Goal: Information Seeking & Learning: Learn about a topic

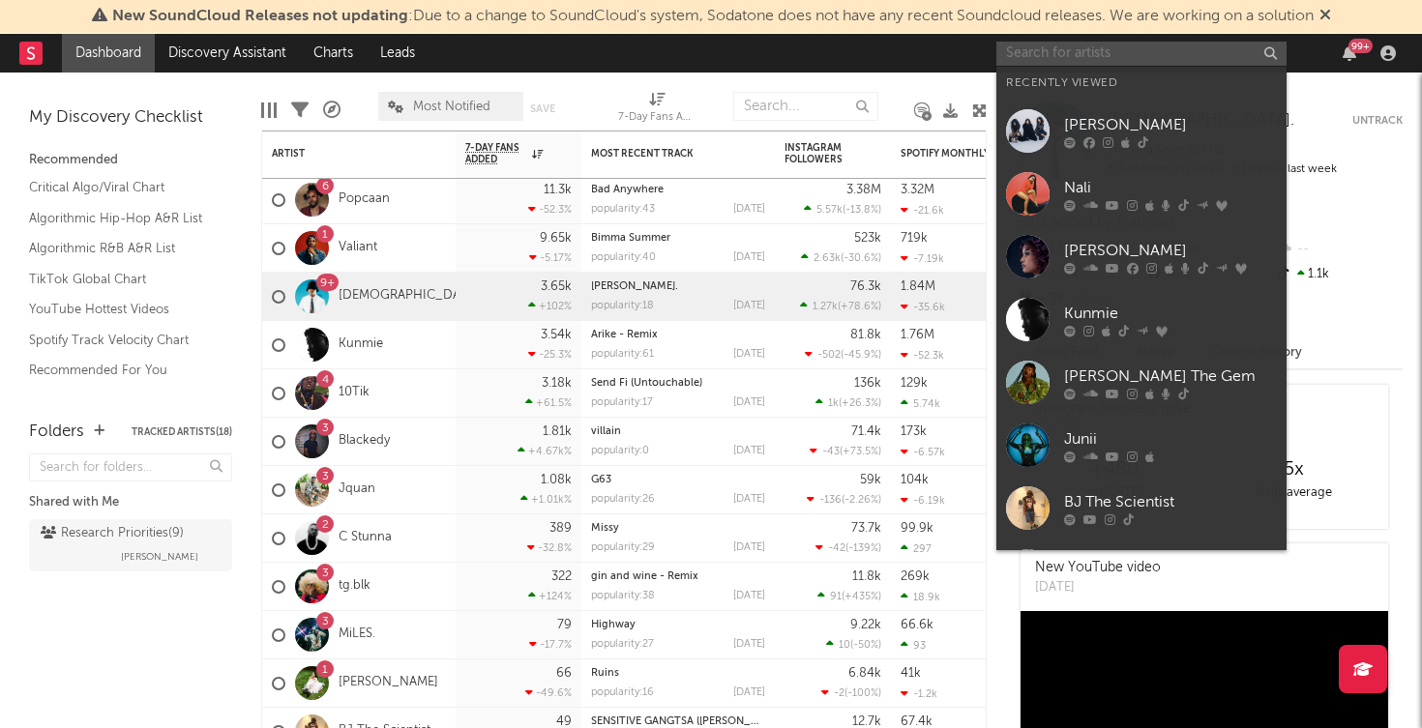
click at [1039, 54] on input "text" at bounding box center [1141, 54] width 290 height 24
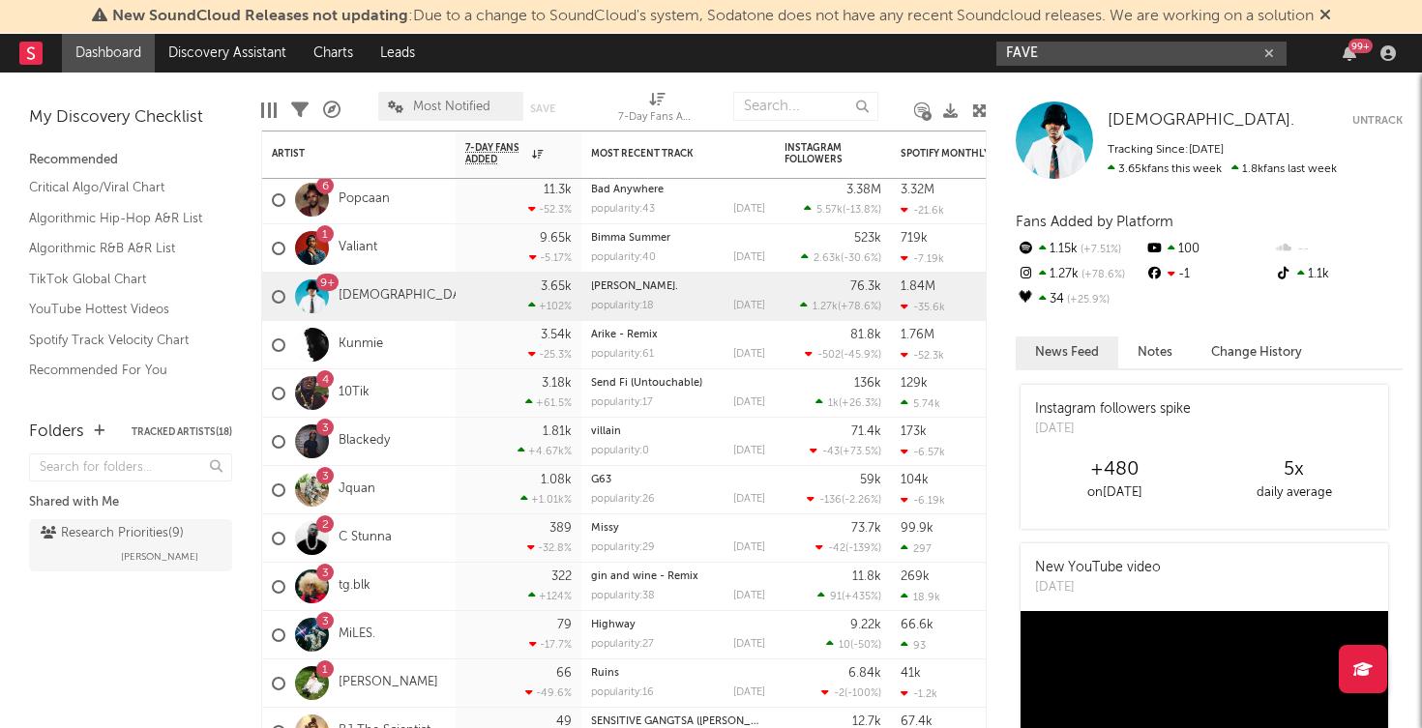
click at [1064, 50] on input "FAVE" at bounding box center [1141, 54] width 290 height 24
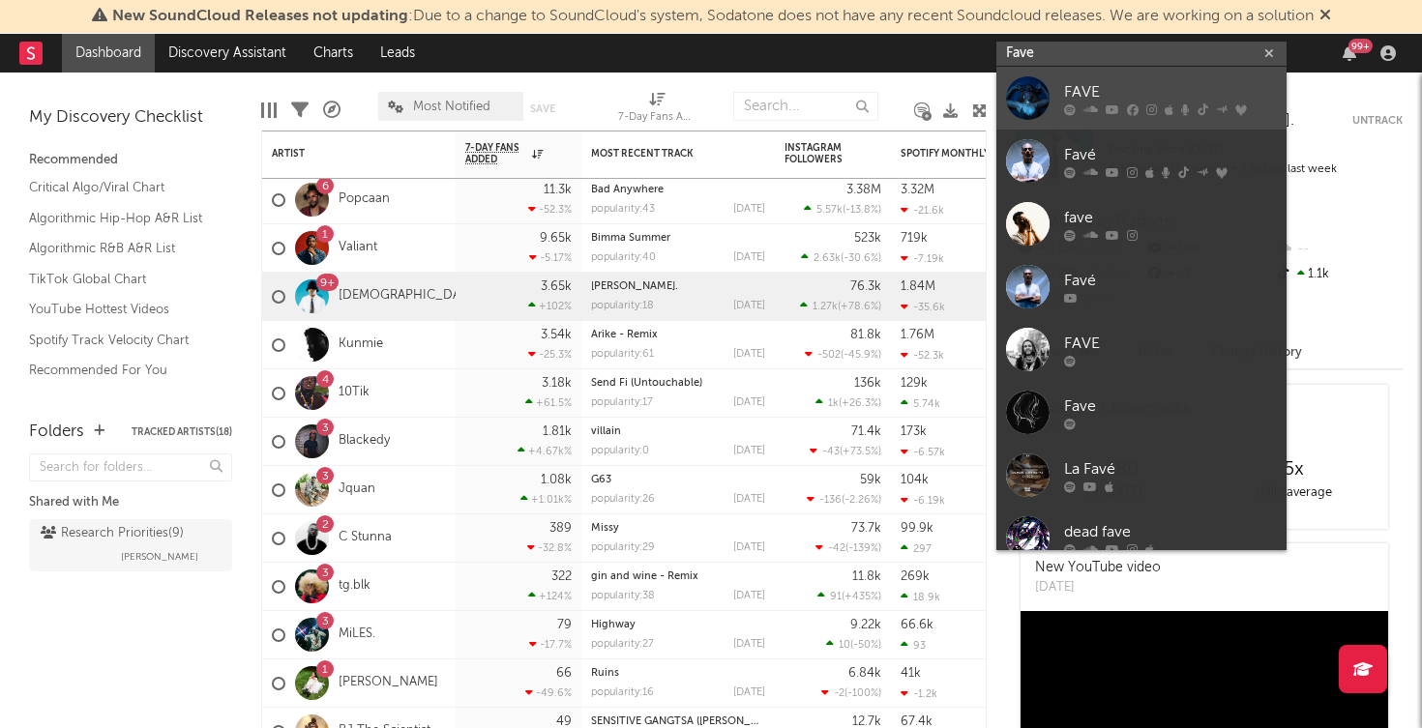
type input "Fave"
click at [1075, 87] on div "FAVE" at bounding box center [1170, 91] width 213 height 23
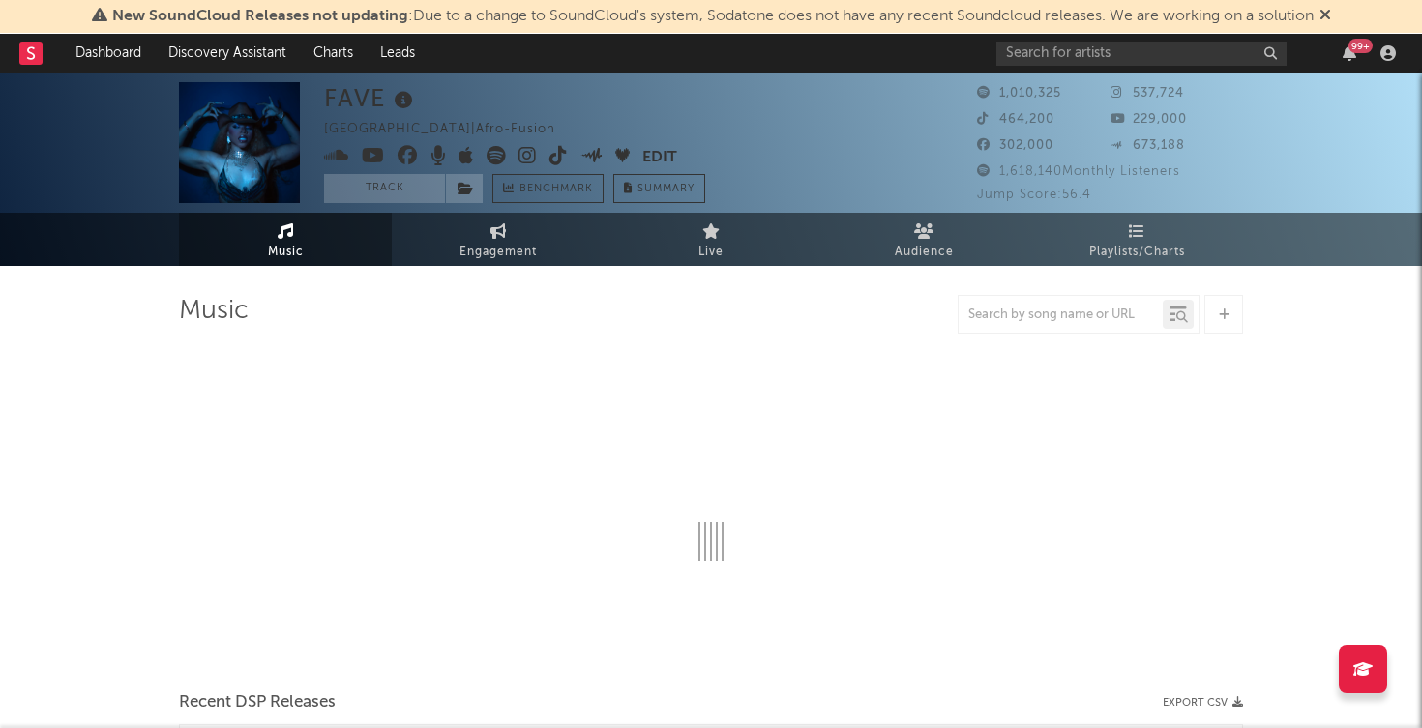
select select "6m"
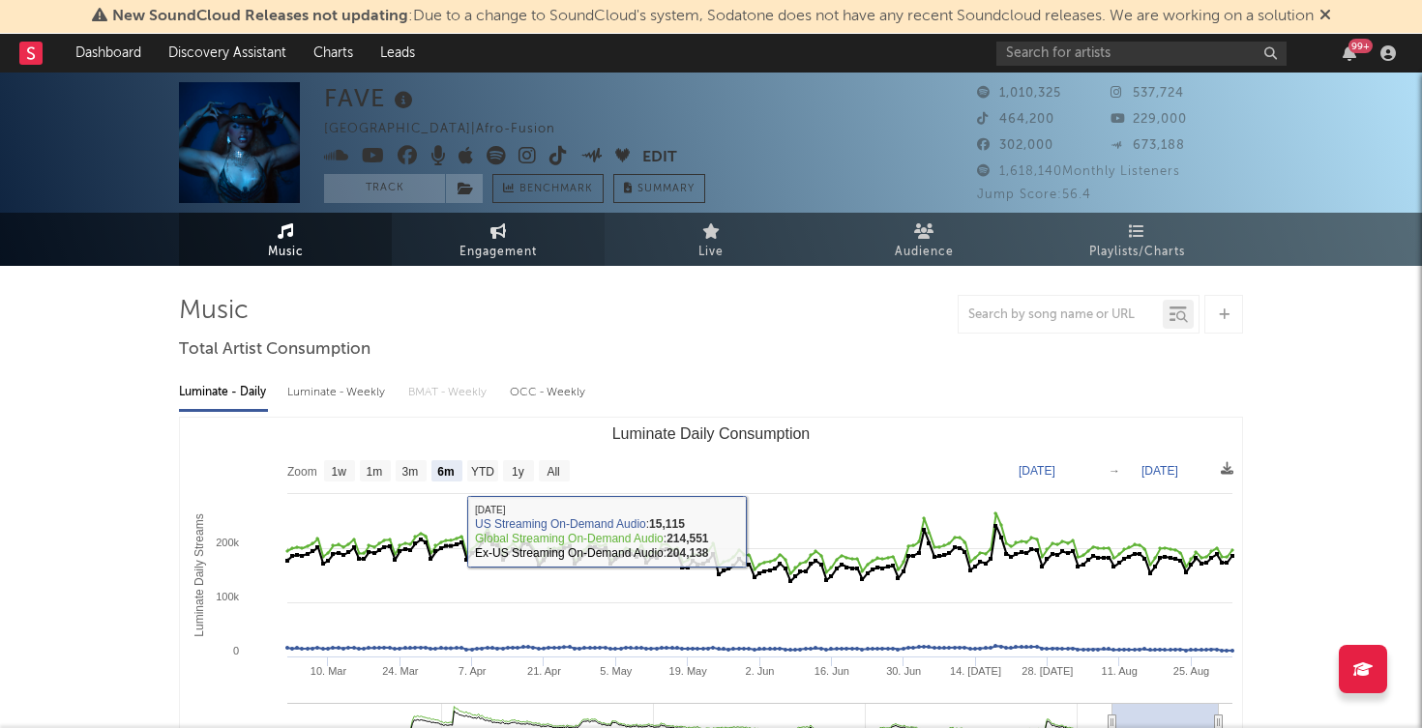
click at [522, 245] on span "Engagement" at bounding box center [497, 252] width 77 height 23
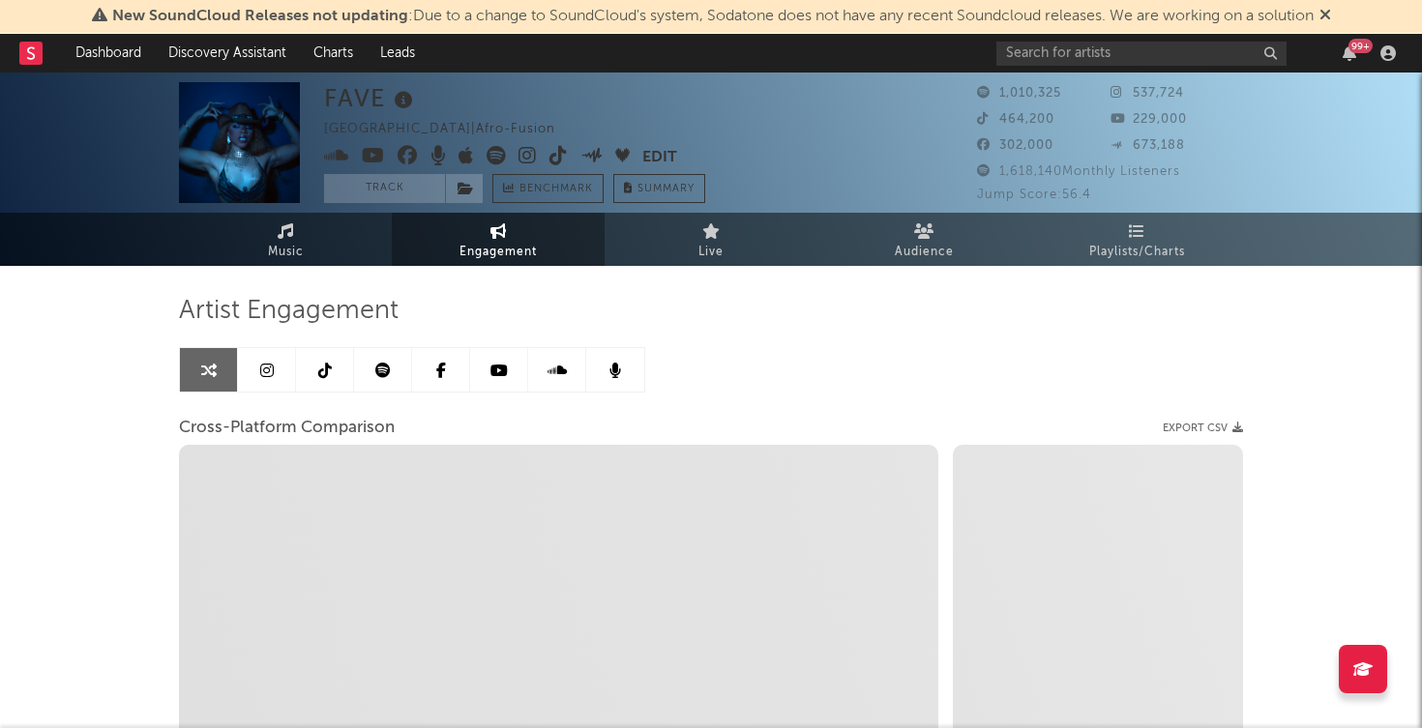
select select "1w"
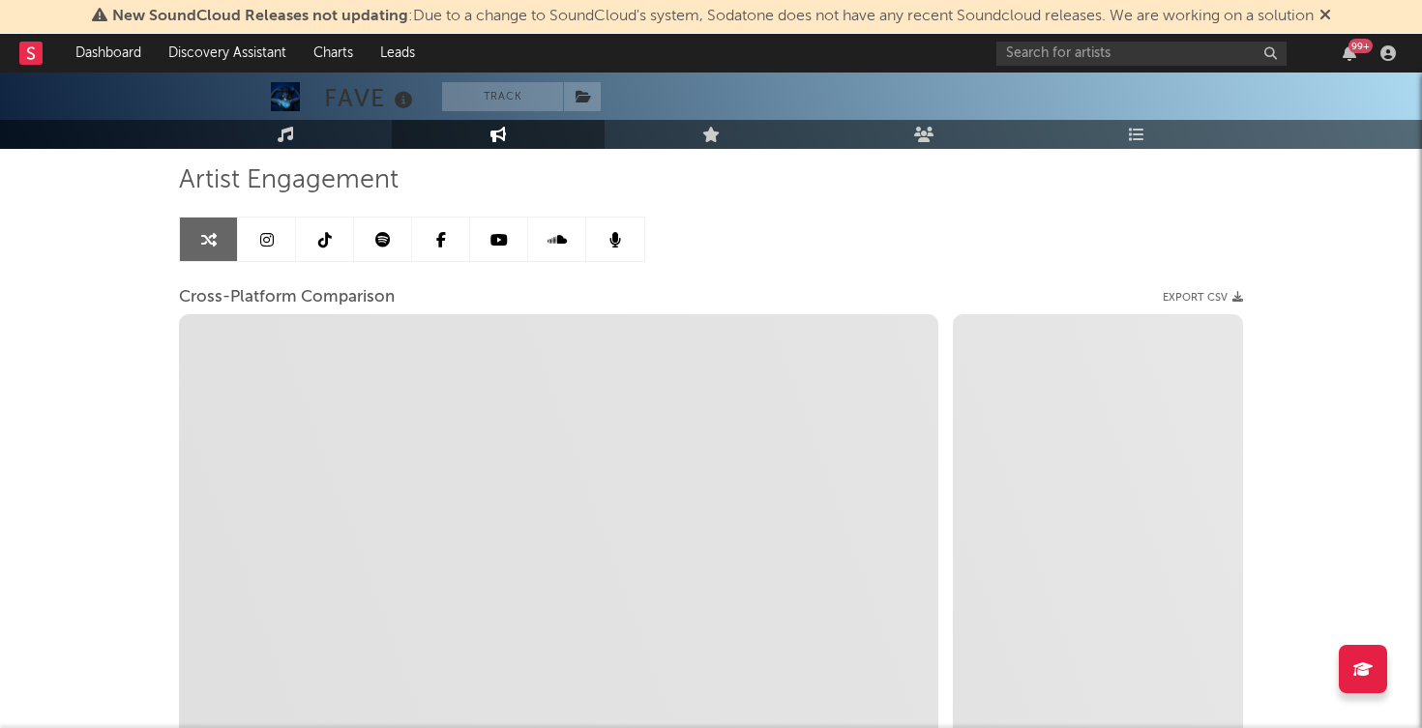
scroll to position [129, 0]
select select "1m"
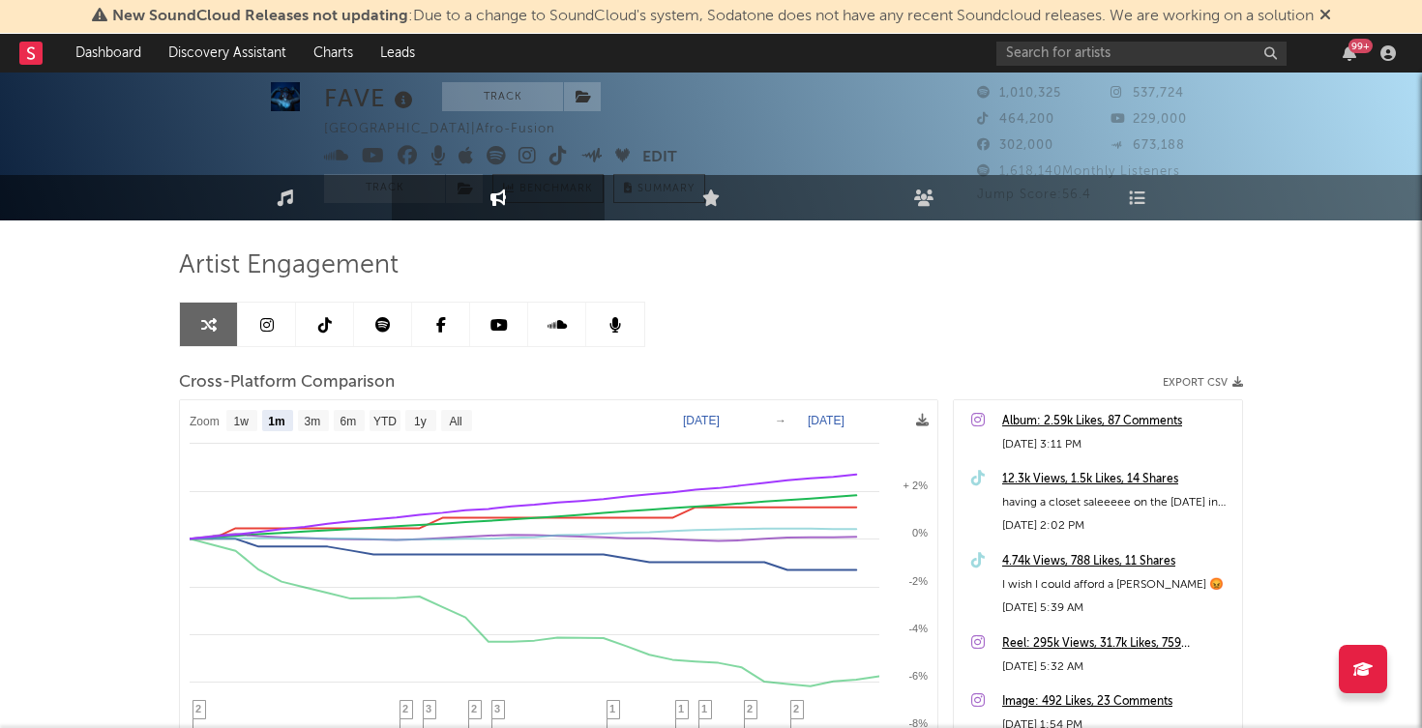
scroll to position [16, 0]
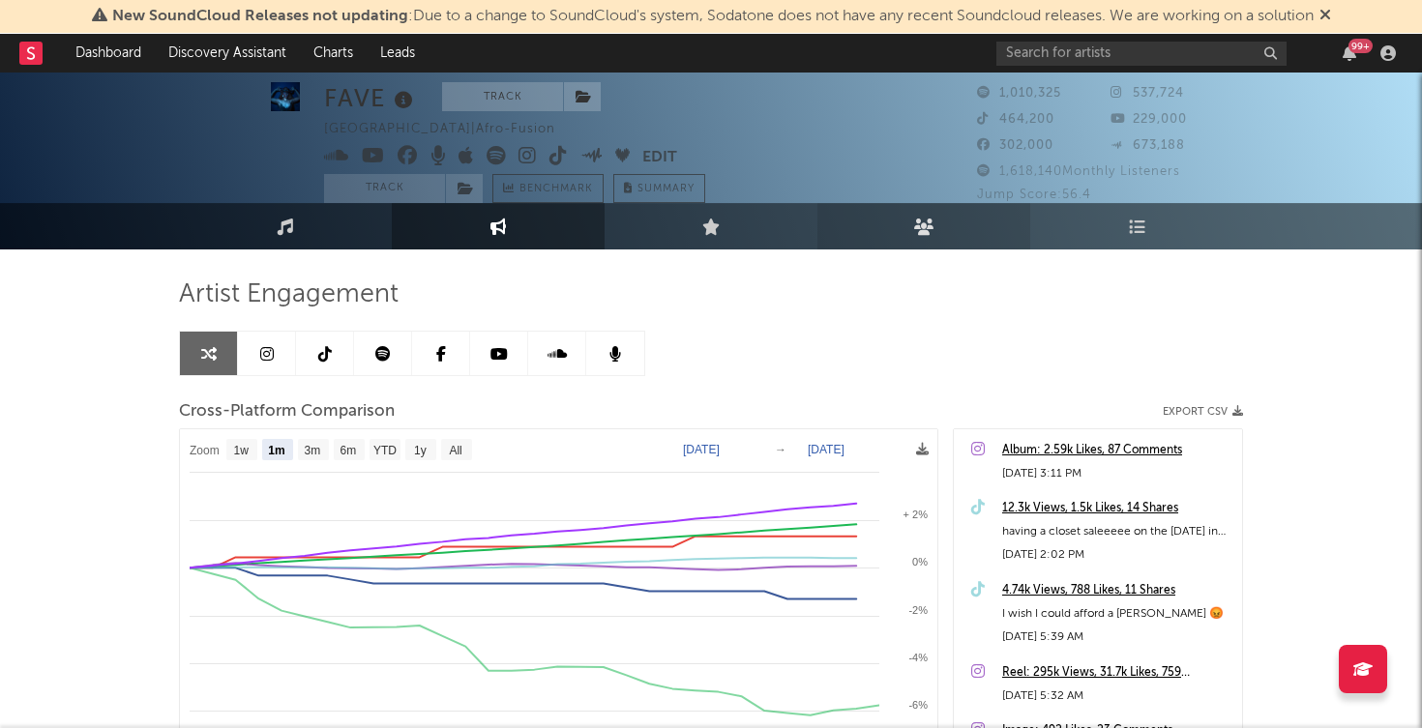
click at [902, 232] on link "Audience" at bounding box center [923, 226] width 213 height 46
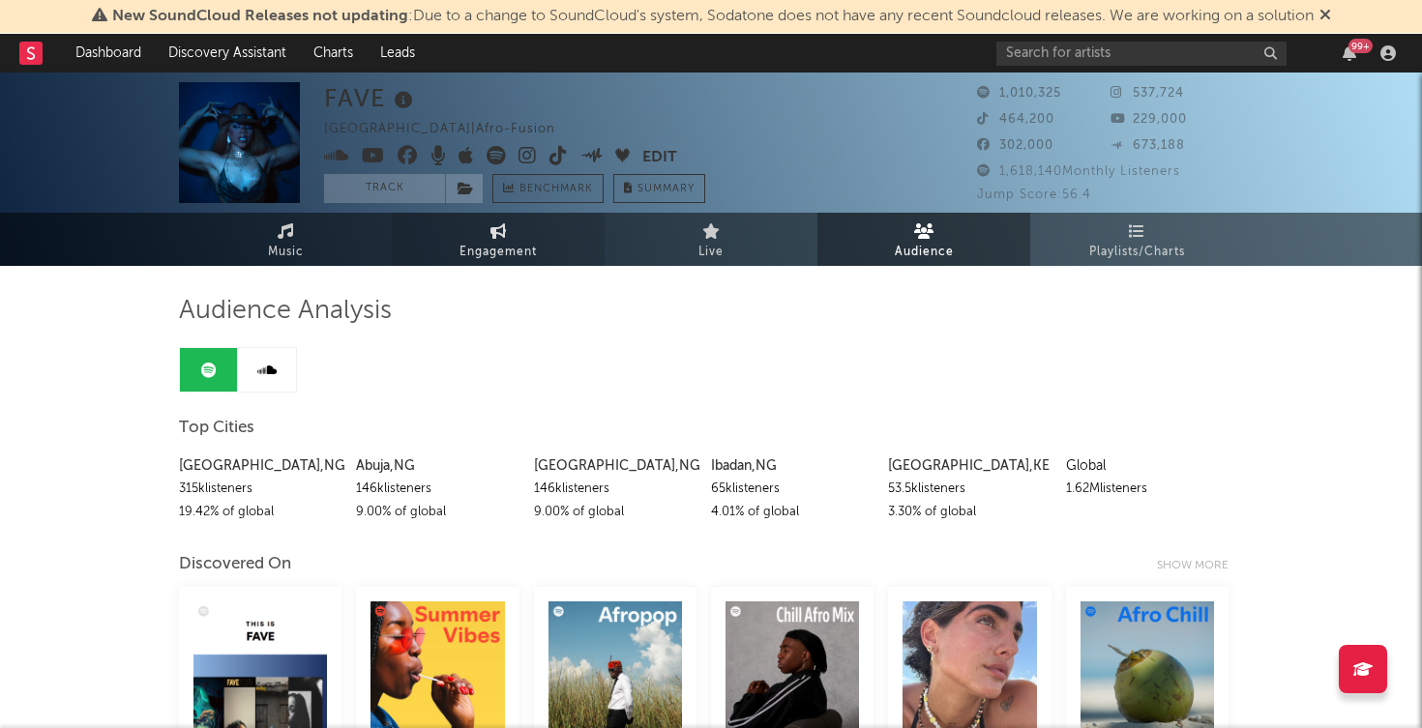
click at [526, 233] on link "Engagement" at bounding box center [498, 239] width 213 height 53
select select "1w"
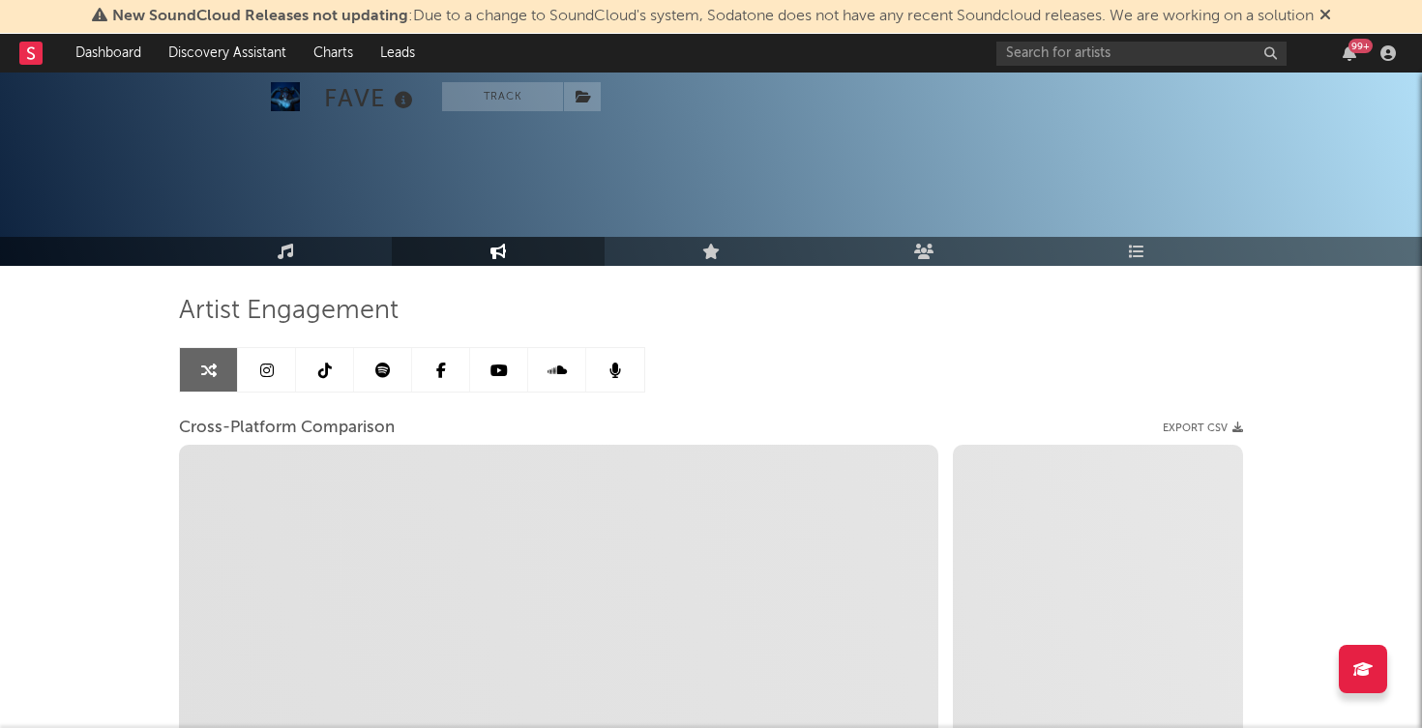
select select "1m"
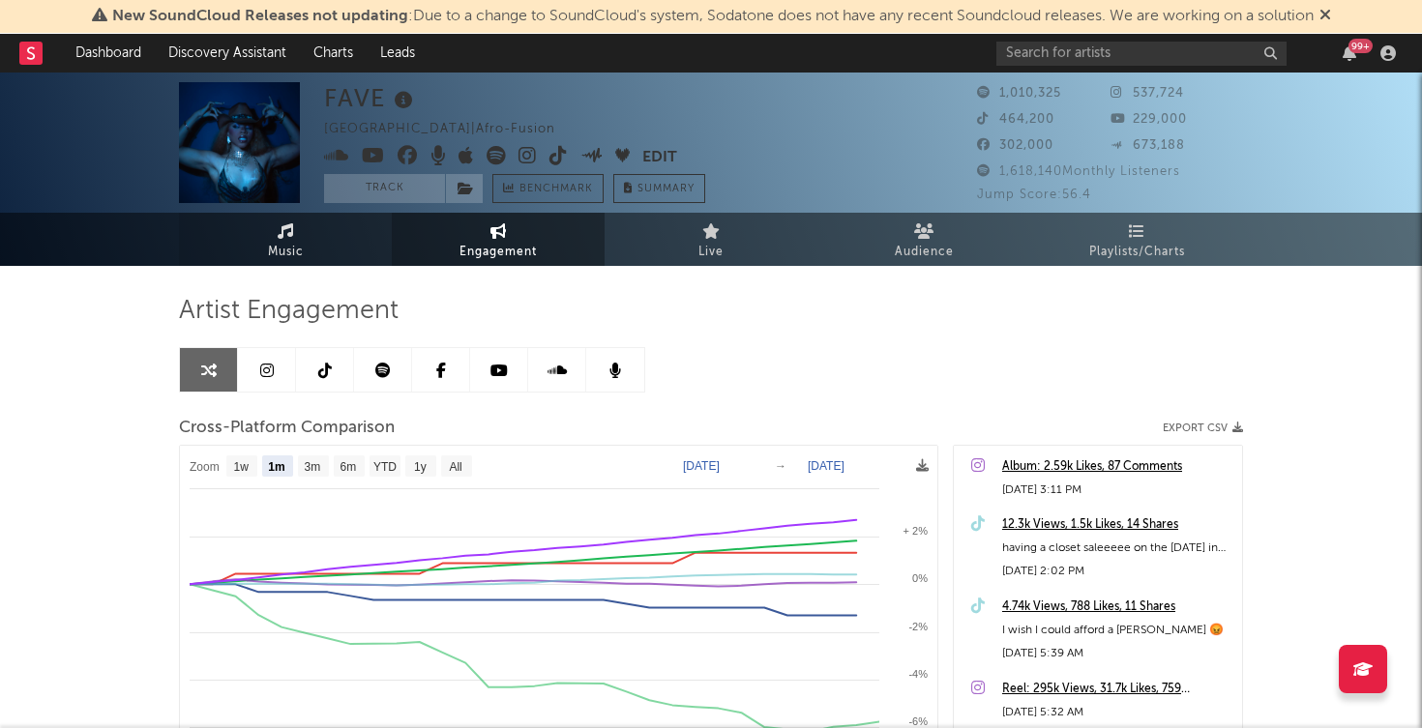
click at [334, 240] on link "Music" at bounding box center [285, 239] width 213 height 53
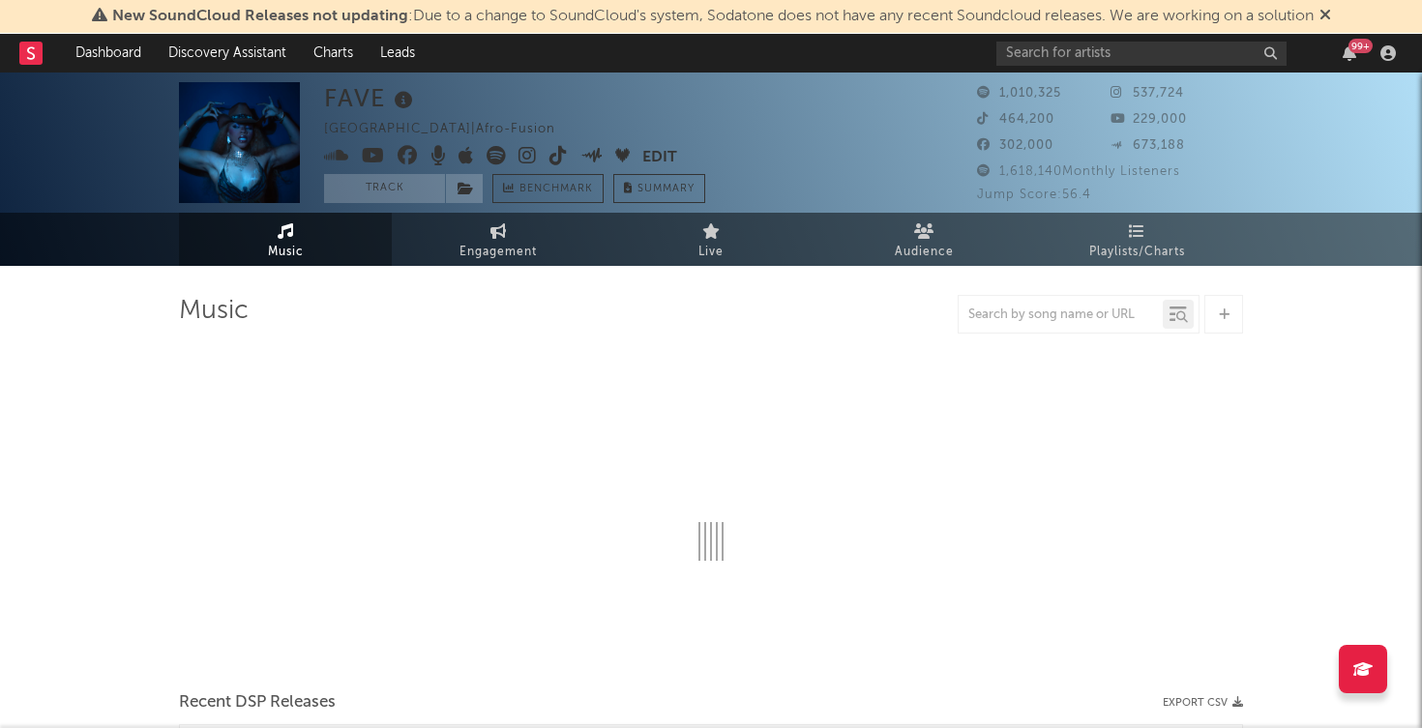
select select "6m"
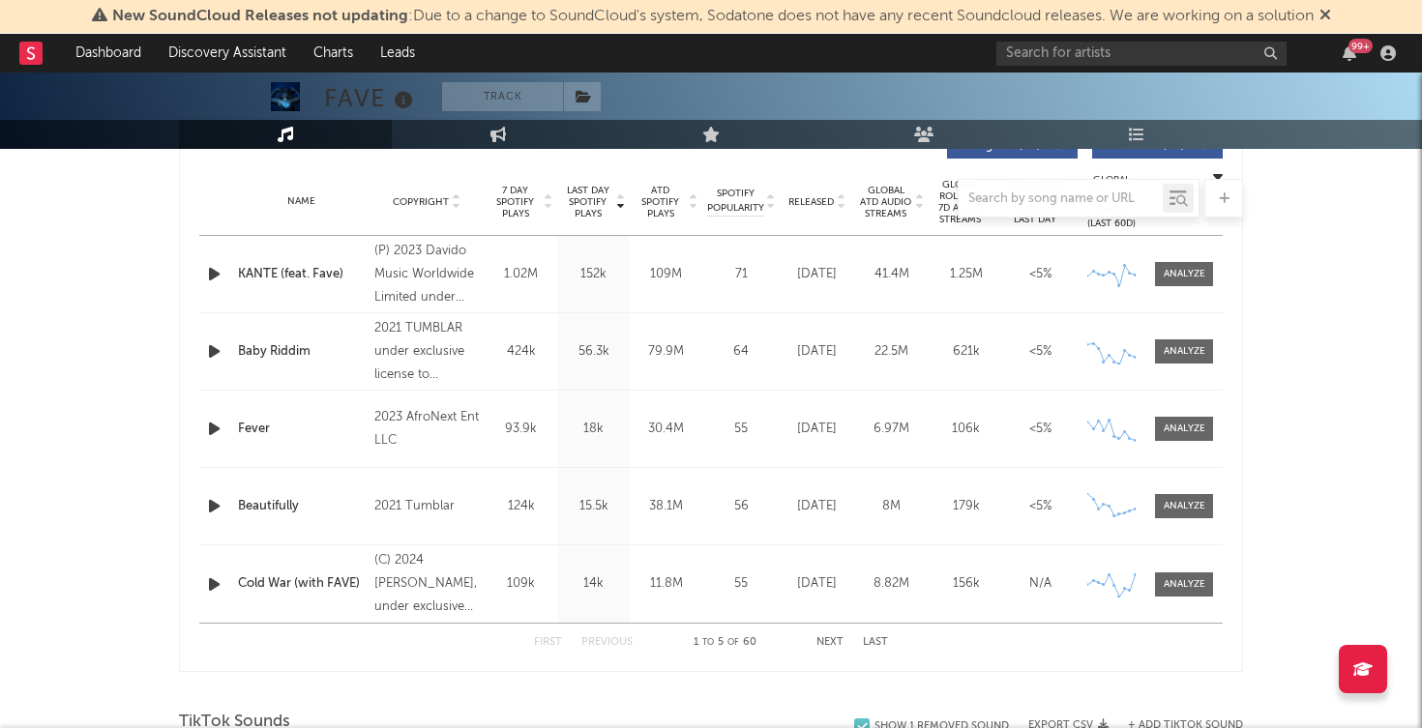
scroll to position [771, 0]
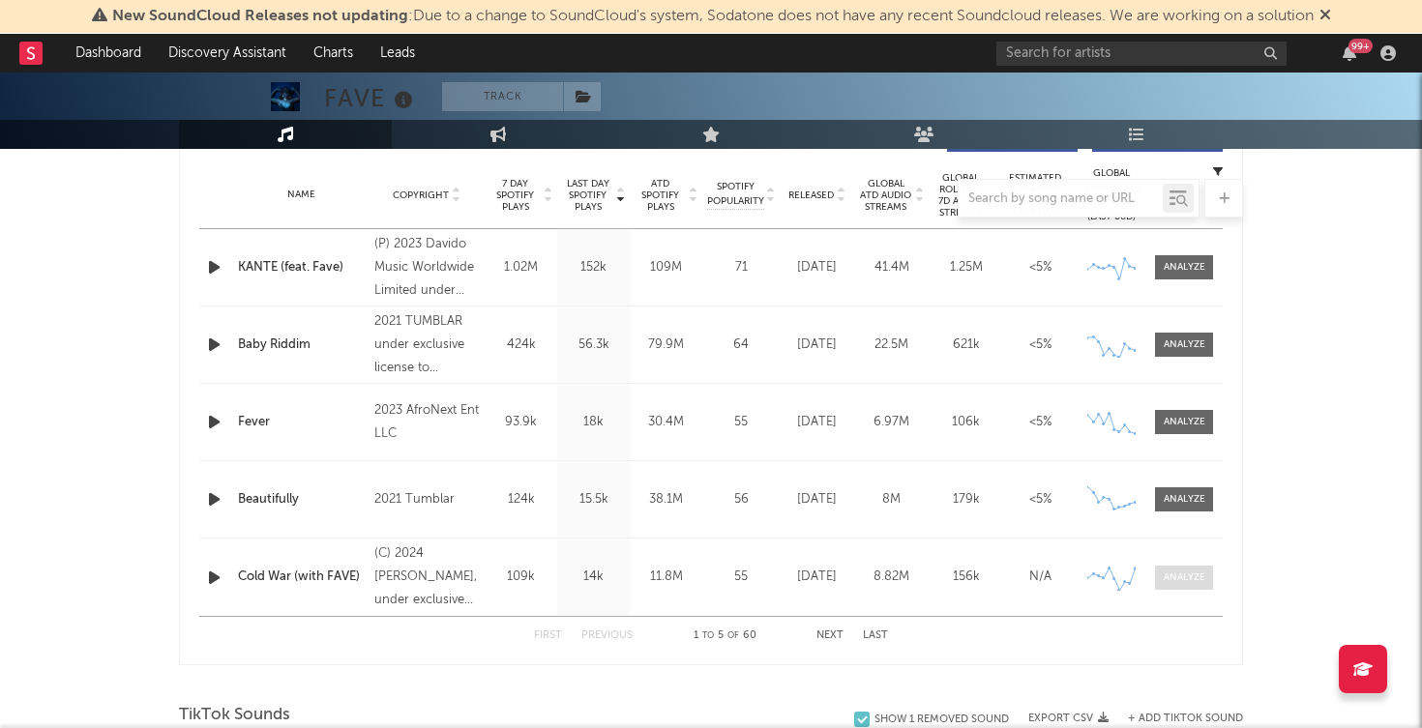
click at [1170, 575] on div at bounding box center [1184, 578] width 42 height 15
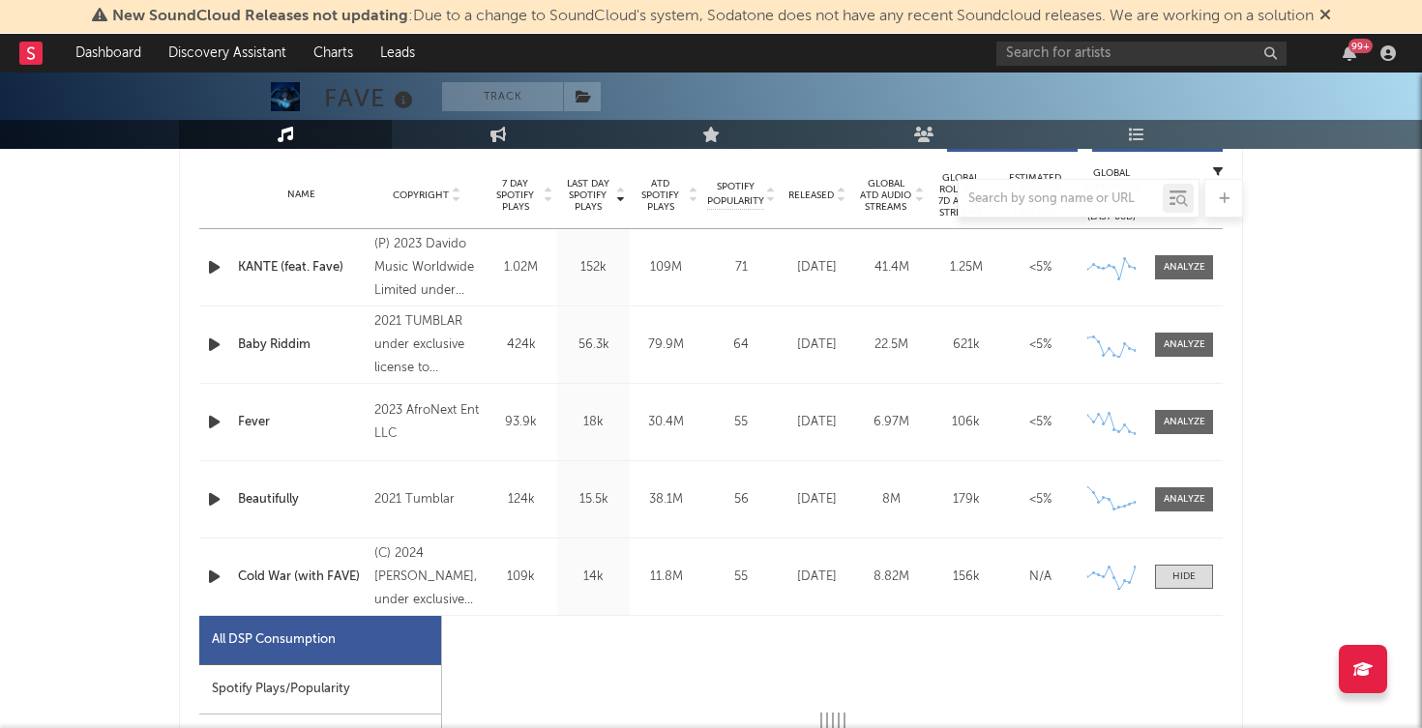
select select "6m"
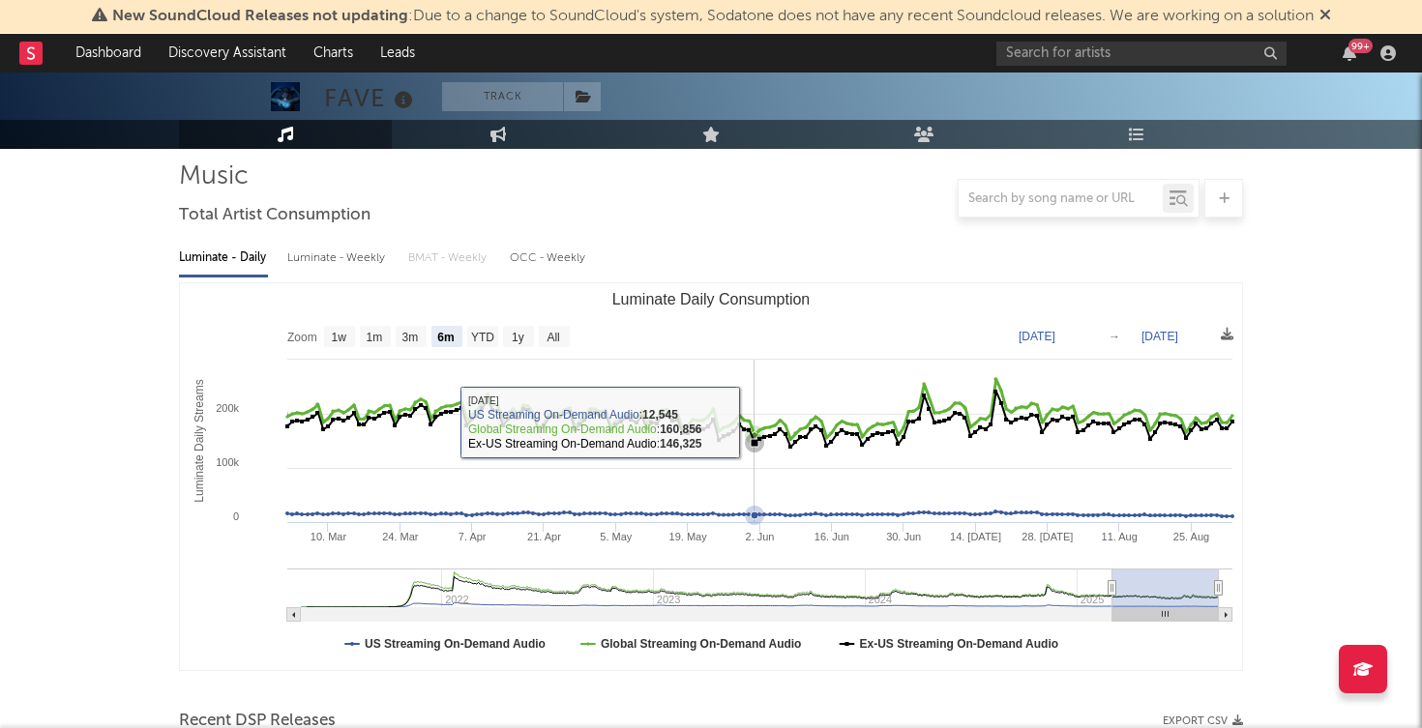
scroll to position [138, 0]
